Goal: Register for event/course

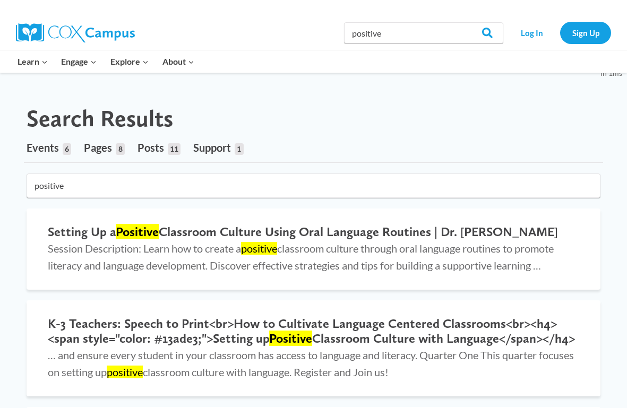
click at [353, 115] on div "Search Results" at bounding box center [313, 119] width 579 height 28
click at [311, 227] on h2 "Setting Up a Positive Classroom Culture Using Oral Language Routines | Dr. [PER…" at bounding box center [313, 231] width 531 height 15
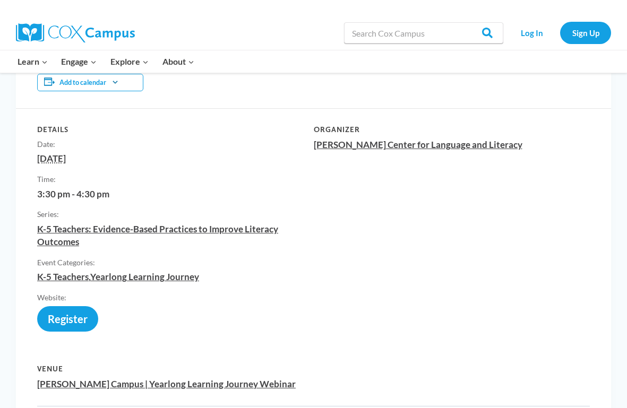
scroll to position [482, 0]
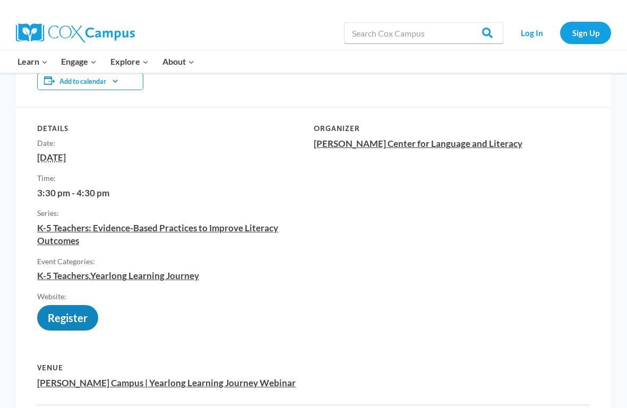
click at [92, 322] on link "https://us02web.zoom.us/meeting/register/tZwvc-Goqz8tEtXkqGk82C7P348vI15WxogB" at bounding box center [67, 322] width 61 height 0
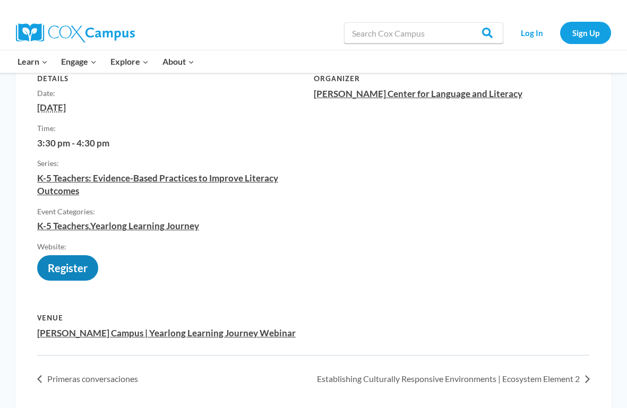
scroll to position [538, 0]
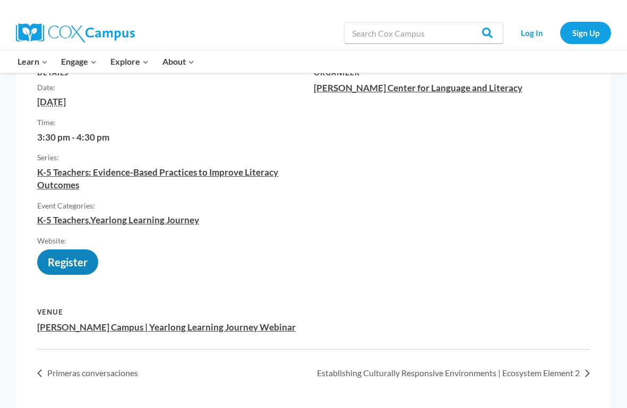
click at [70, 266] on link "https://us02web.zoom.us/meeting/register/tZwvc-Goqz8tEtXkqGk82C7P348vI15WxogB" at bounding box center [67, 266] width 61 height 0
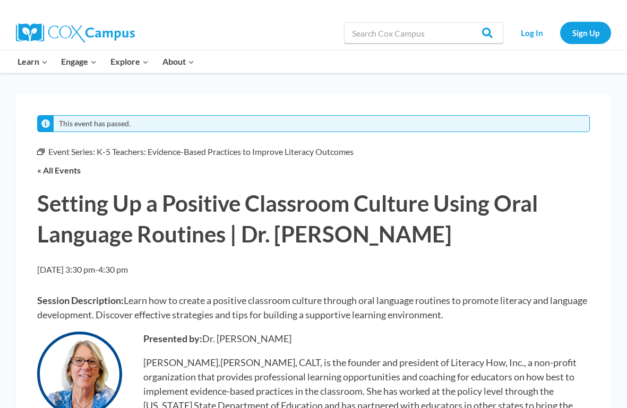
scroll to position [0, 0]
click at [102, 28] on img at bounding box center [75, 32] width 119 height 19
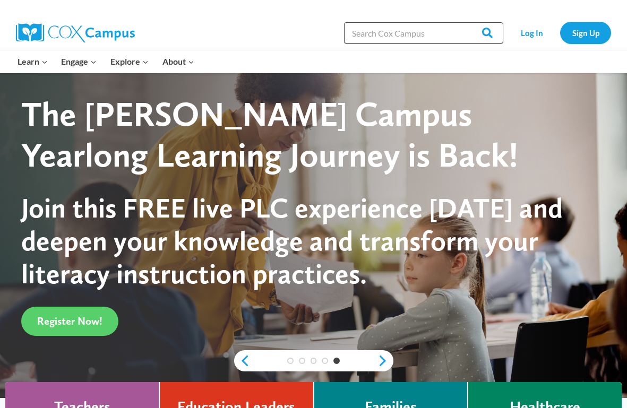
click at [394, 31] on input "Search in https://coxcampus.org/" at bounding box center [423, 32] width 159 height 21
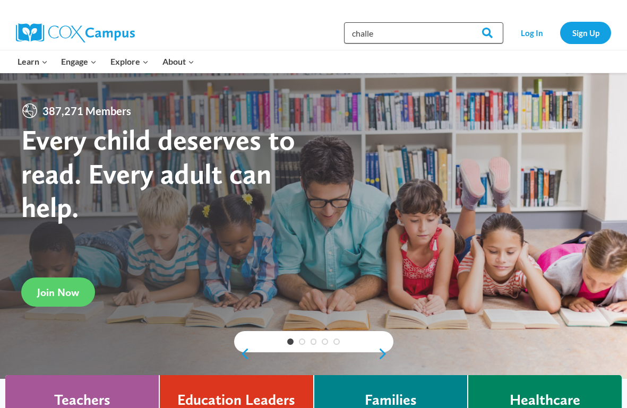
type input "challenging"
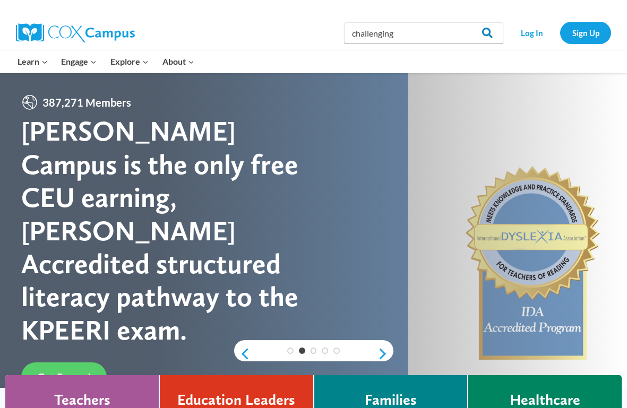
click at [494, 38] on input "Search" at bounding box center [482, 32] width 41 height 21
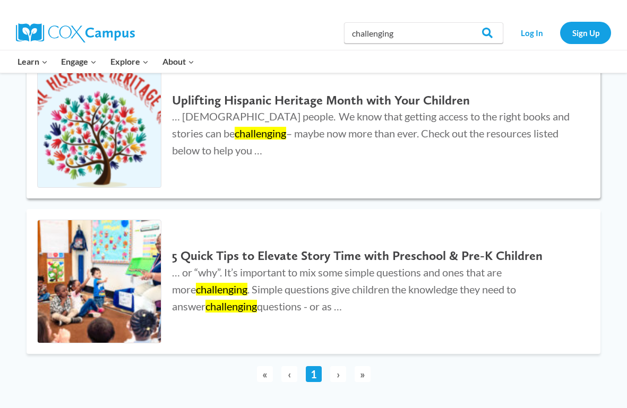
scroll to position [423, 0]
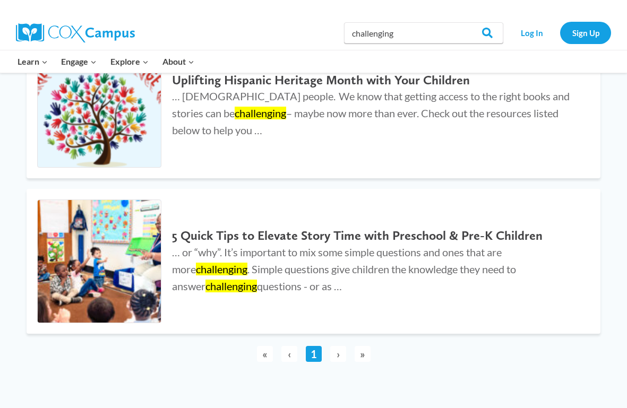
click at [340, 352] on span "›" at bounding box center [338, 354] width 16 height 16
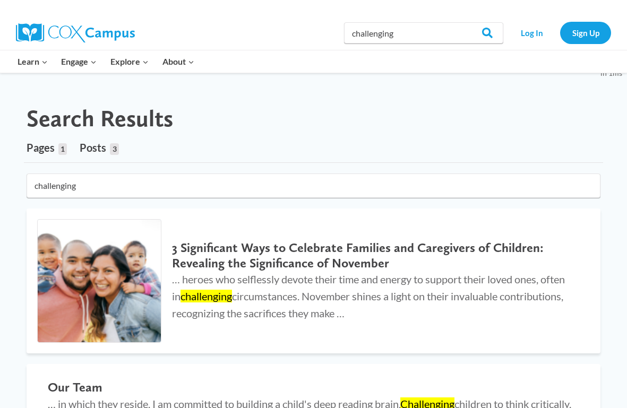
scroll to position [0, 0]
click at [420, 33] on input "challenging" at bounding box center [423, 32] width 159 height 21
type input "behavior"
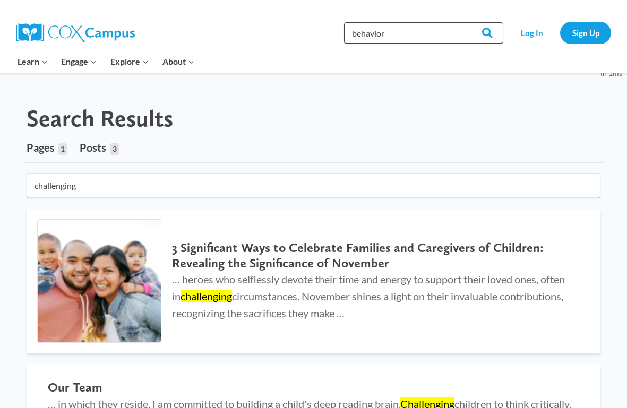
click at [483, 33] on input "Search" at bounding box center [482, 32] width 41 height 21
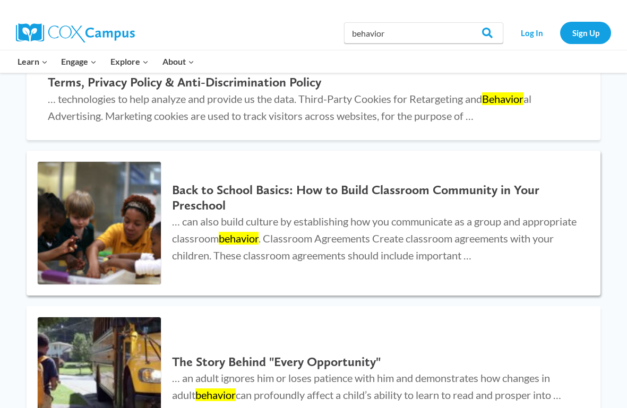
scroll to position [507, 0]
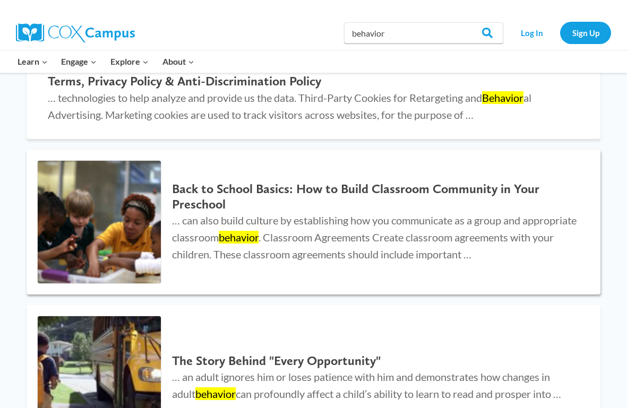
click at [328, 181] on h2 "Back to School Basics: How to Build Classroom Community in Your Preschool" at bounding box center [375, 196] width 407 height 31
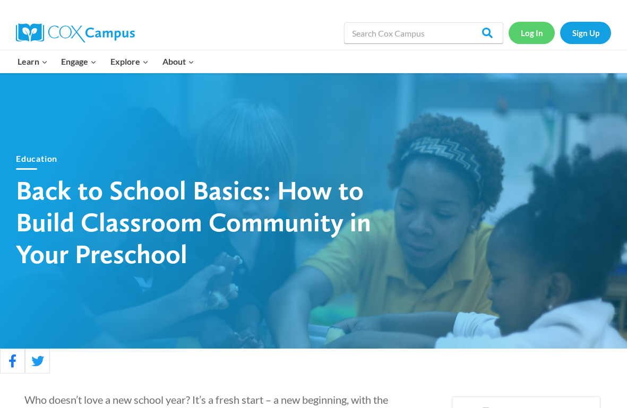
click at [535, 40] on link "Log In" at bounding box center [531, 33] width 46 height 22
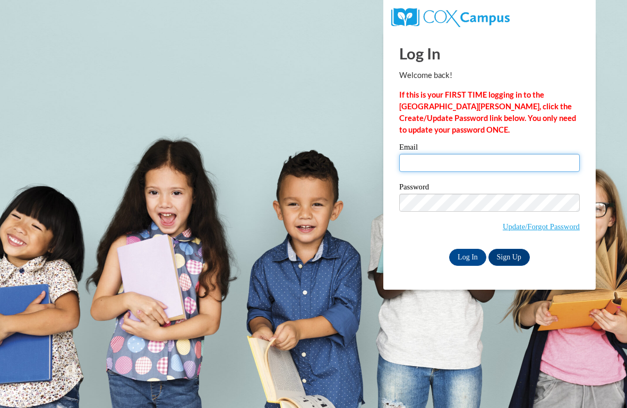
click at [407, 163] on input "Email" at bounding box center [489, 163] width 180 height 18
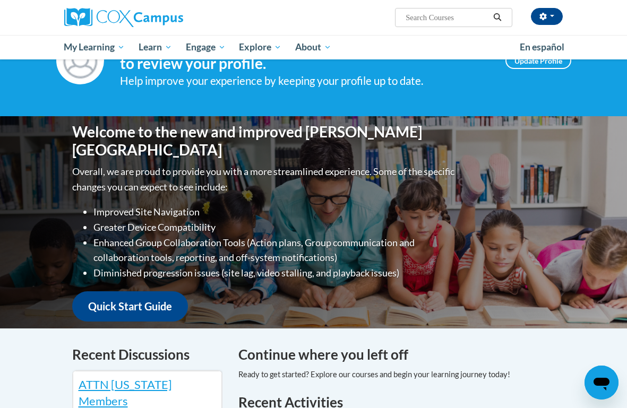
scroll to position [32, 0]
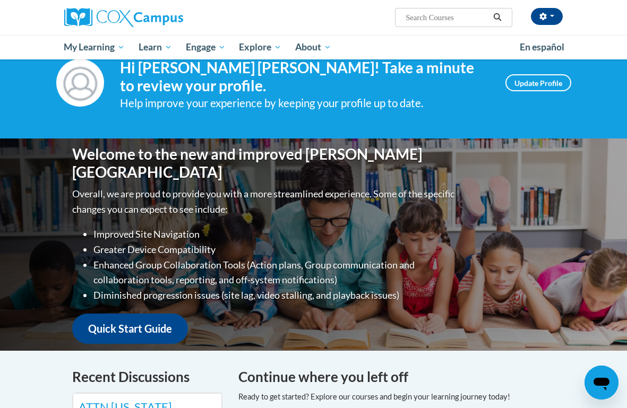
click at [426, 15] on input "Search..." at bounding box center [446, 17] width 85 height 13
type input "behavior"
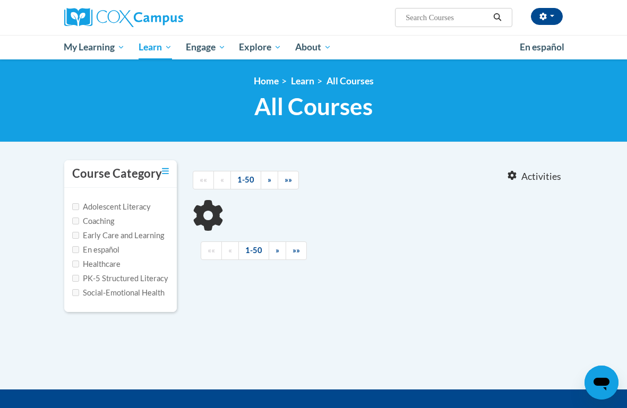
type input "behavior"
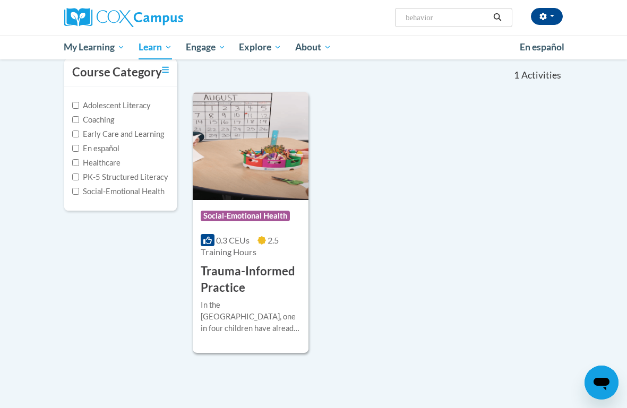
scroll to position [107, 0]
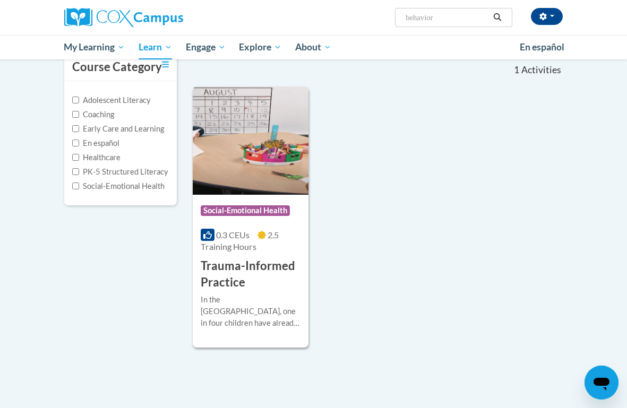
click at [244, 274] on h3 "Trauma-Informed Practice" at bounding box center [251, 274] width 100 height 33
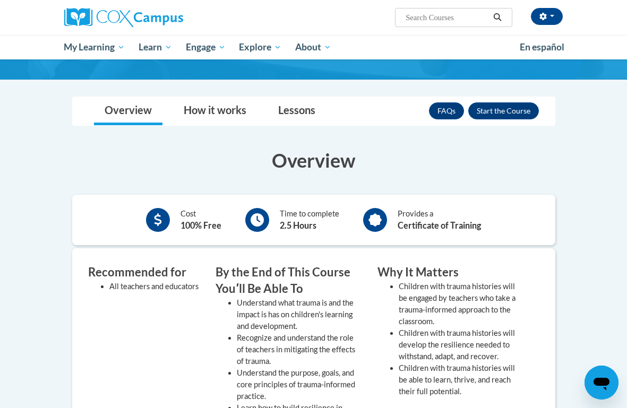
scroll to position [191, 0]
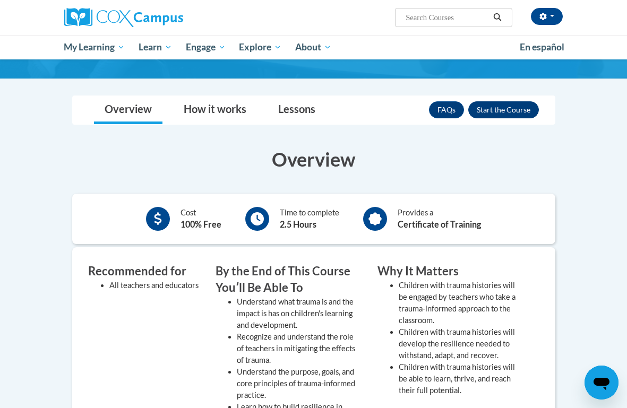
click at [495, 118] on button "Enroll" at bounding box center [503, 109] width 71 height 17
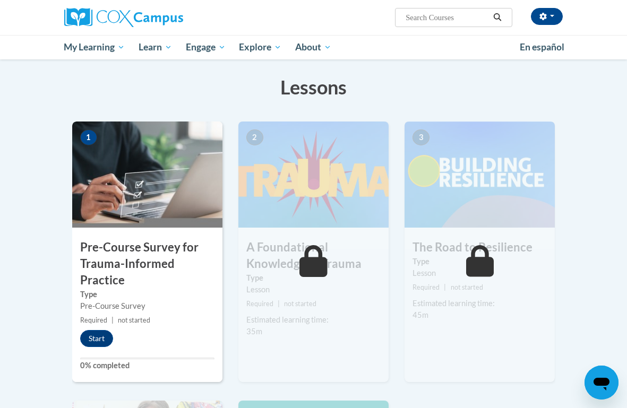
scroll to position [155, 0]
click at [105, 331] on button "Start" at bounding box center [96, 339] width 33 height 17
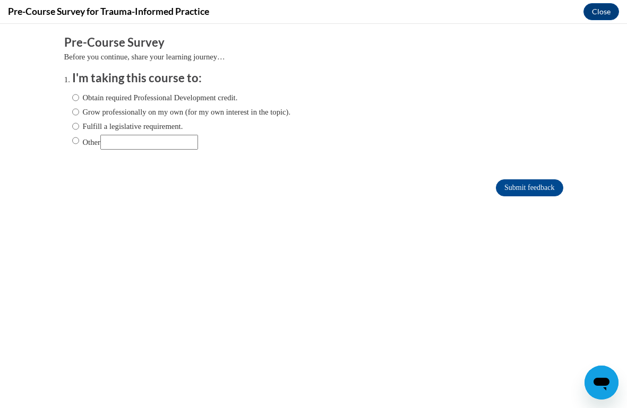
scroll to position [0, 0]
click at [194, 96] on label "Obtain required Professional Development credit." at bounding box center [155, 98] width 166 height 12
click at [79, 96] on input "Obtain required Professional Development credit." at bounding box center [75, 98] width 7 height 12
radio input "true"
click at [505, 194] on input "Submit feedback" at bounding box center [529, 187] width 67 height 17
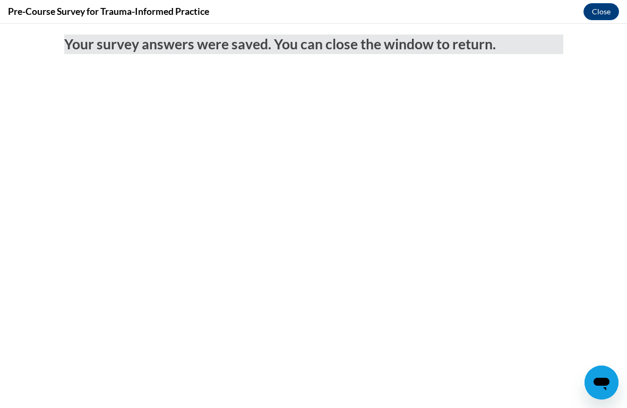
click at [623, 159] on body "Your survey answers were saved. You can close the window to return." at bounding box center [313, 216] width 627 height 384
drag, startPoint x: 520, startPoint y: 41, endPoint x: 567, endPoint y: 35, distance: 47.6
click at [525, 38] on h2 "Your survey answers were saved. You can close the window to return." at bounding box center [313, 44] width 499 height 20
click at [583, 15] on div "Pre-Course Survey for Trauma-Informed Practice Close" at bounding box center [313, 12] width 627 height 24
click at [591, 15] on button "Close" at bounding box center [601, 11] width 36 height 17
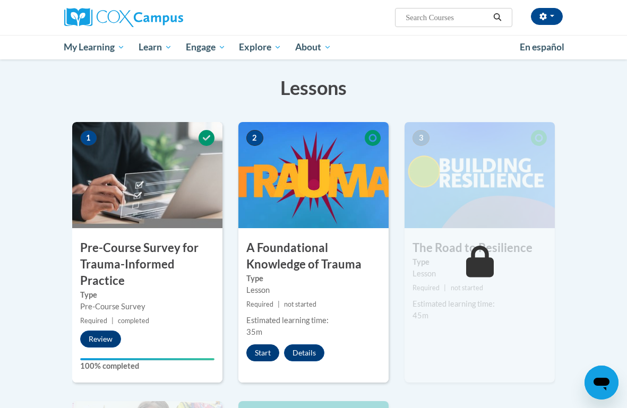
click at [270, 353] on button "Start" at bounding box center [262, 352] width 33 height 17
